Goal: Transaction & Acquisition: Purchase product/service

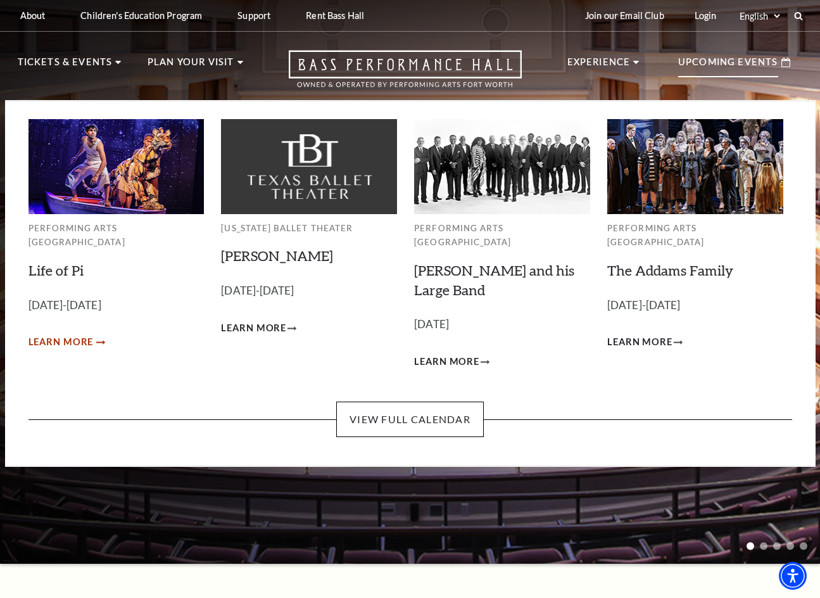
click at [58, 334] on span "Learn More" at bounding box center [60, 342] width 65 height 16
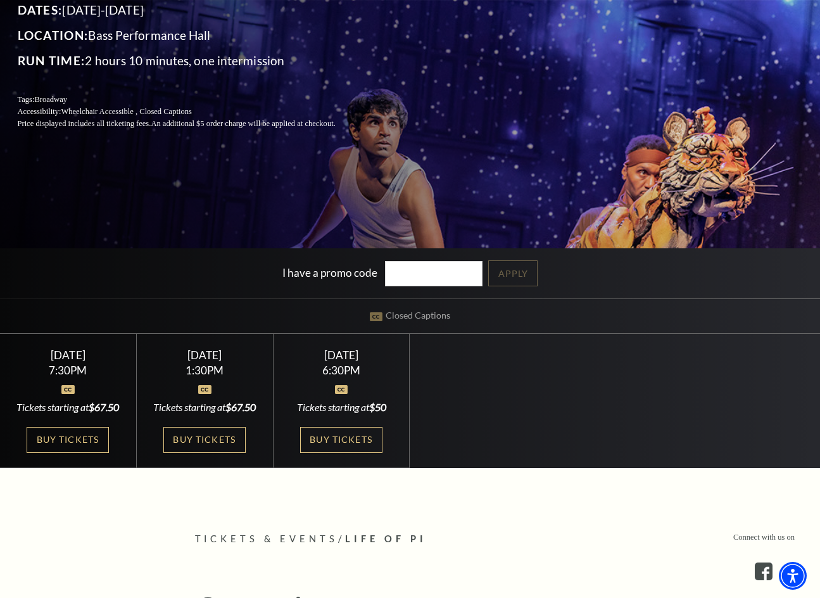
scroll to position [380, 0]
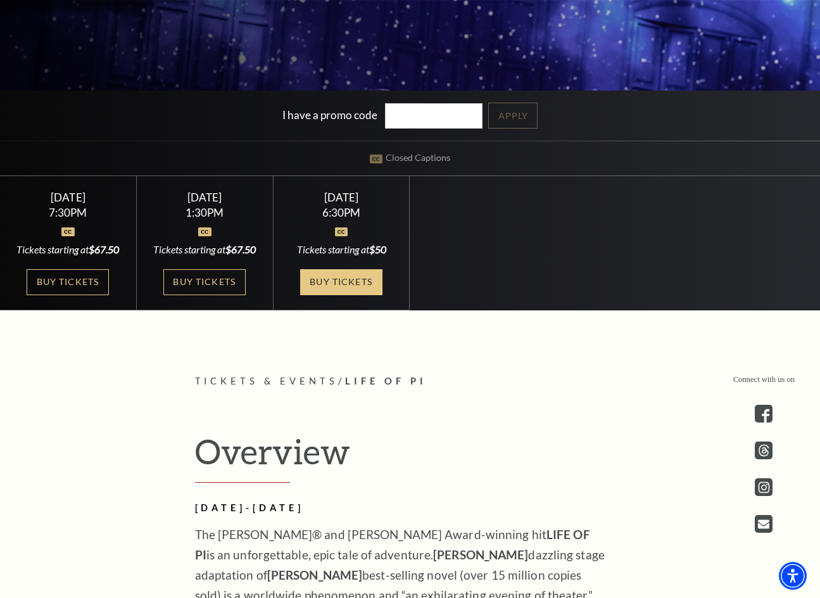
click at [334, 282] on link "Buy Tickets" at bounding box center [341, 282] width 82 height 26
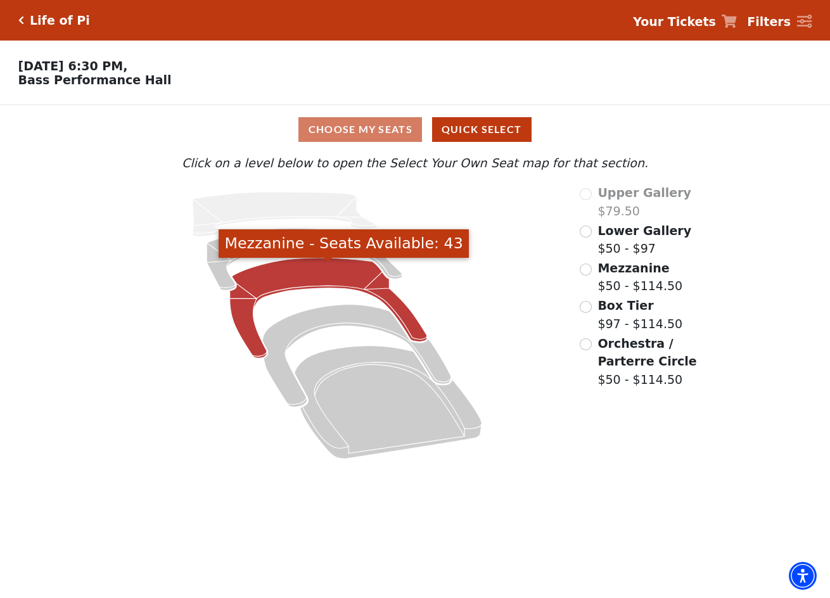
click at [293, 285] on icon "Mezzanine - Seats Available: 43" at bounding box center [328, 308] width 197 height 100
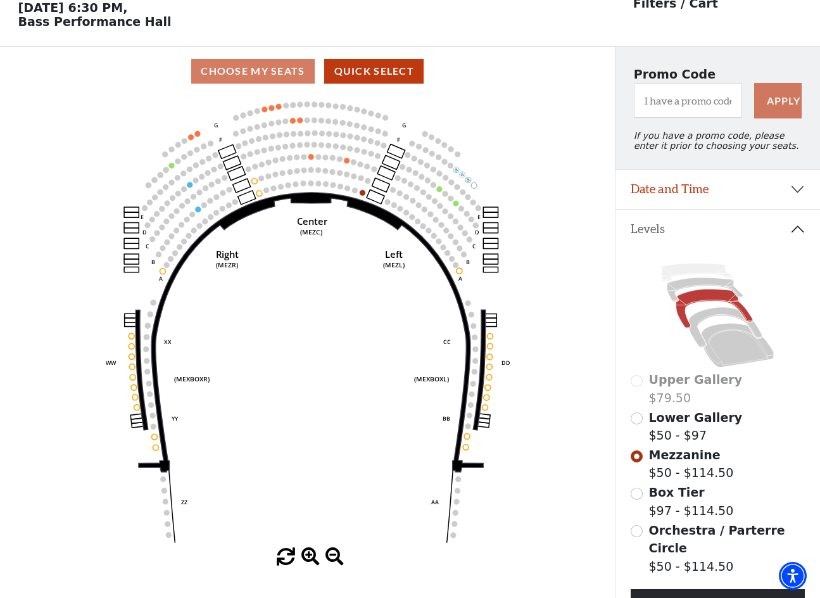
scroll to position [59, 0]
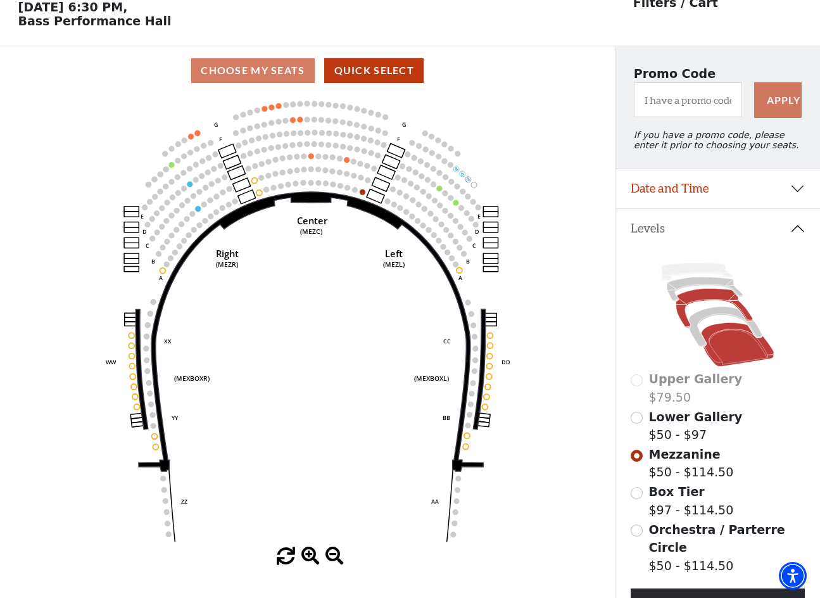
click at [728, 343] on icon at bounding box center [737, 345] width 73 height 44
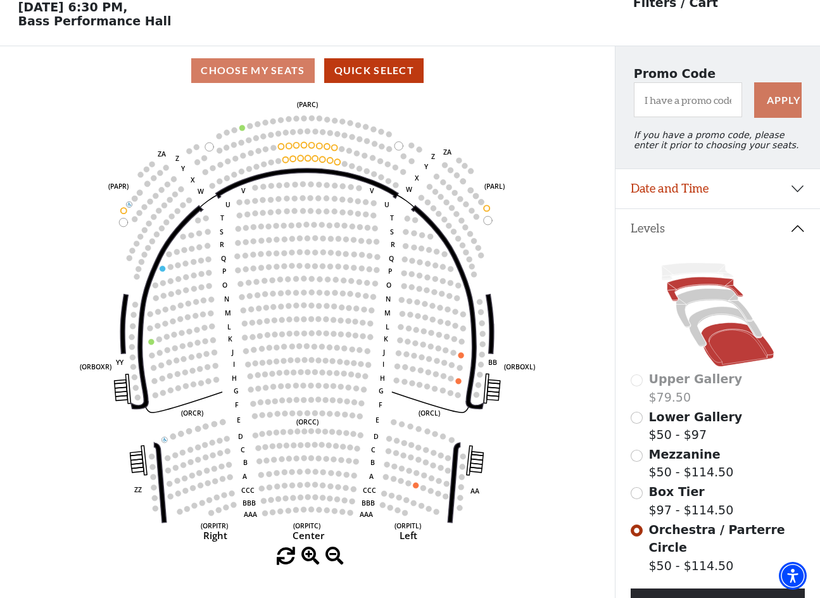
click at [699, 289] on icon at bounding box center [705, 289] width 76 height 24
